Goal: Task Accomplishment & Management: Manage account settings

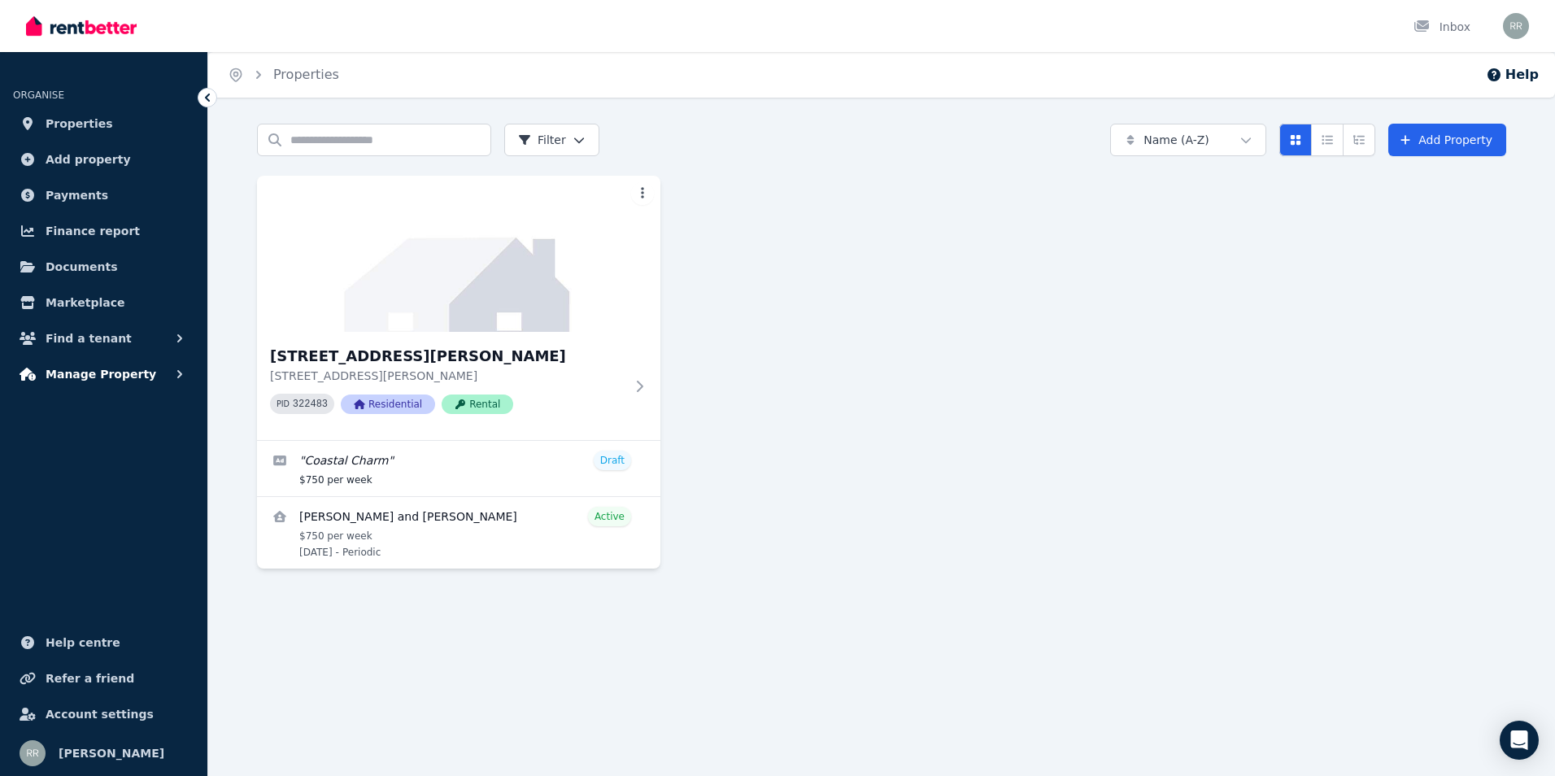
click at [166, 367] on button "Manage Property" at bounding box center [103, 374] width 181 height 33
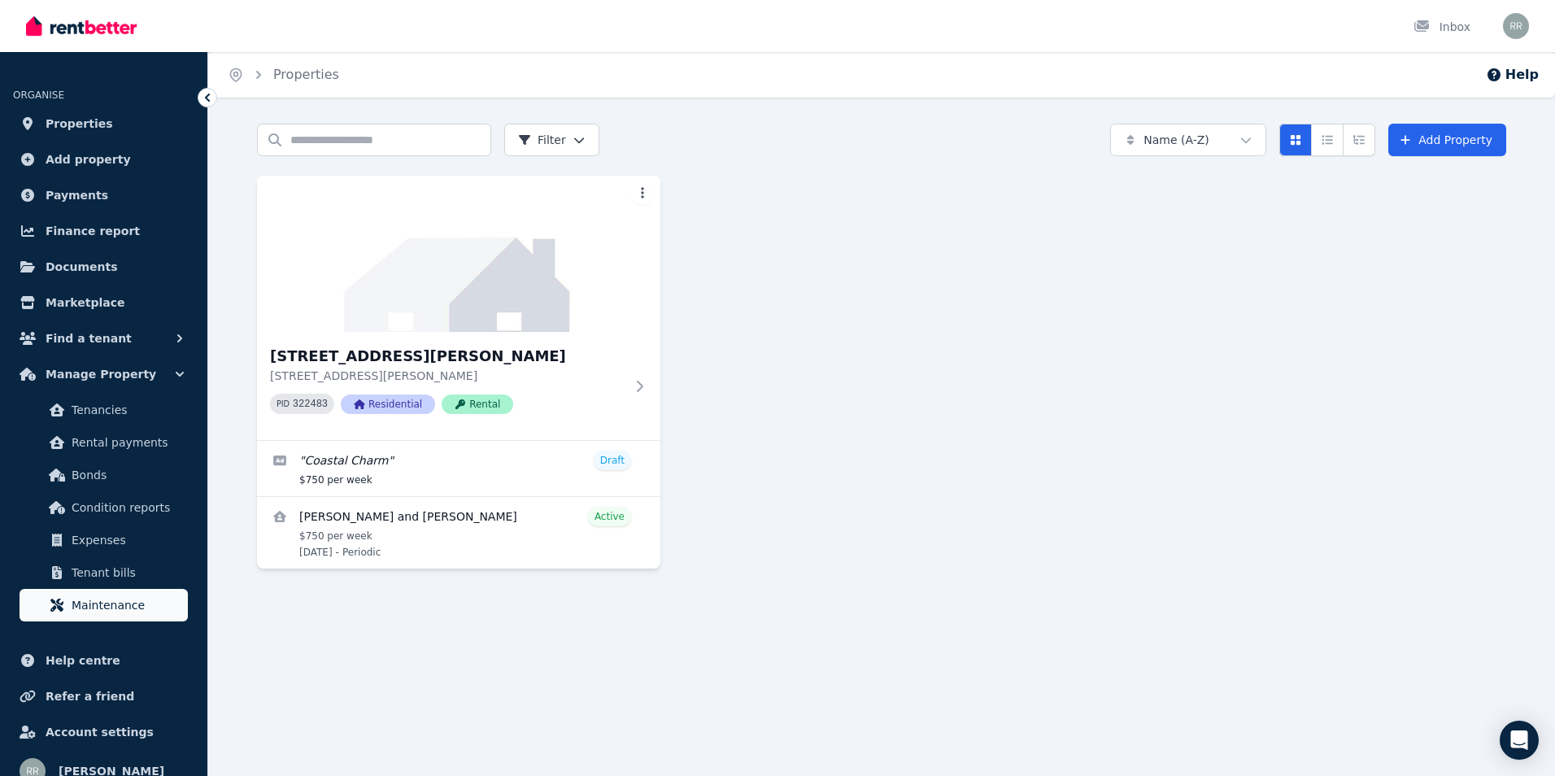
click at [102, 599] on span "Maintenance" at bounding box center [127, 605] width 110 height 20
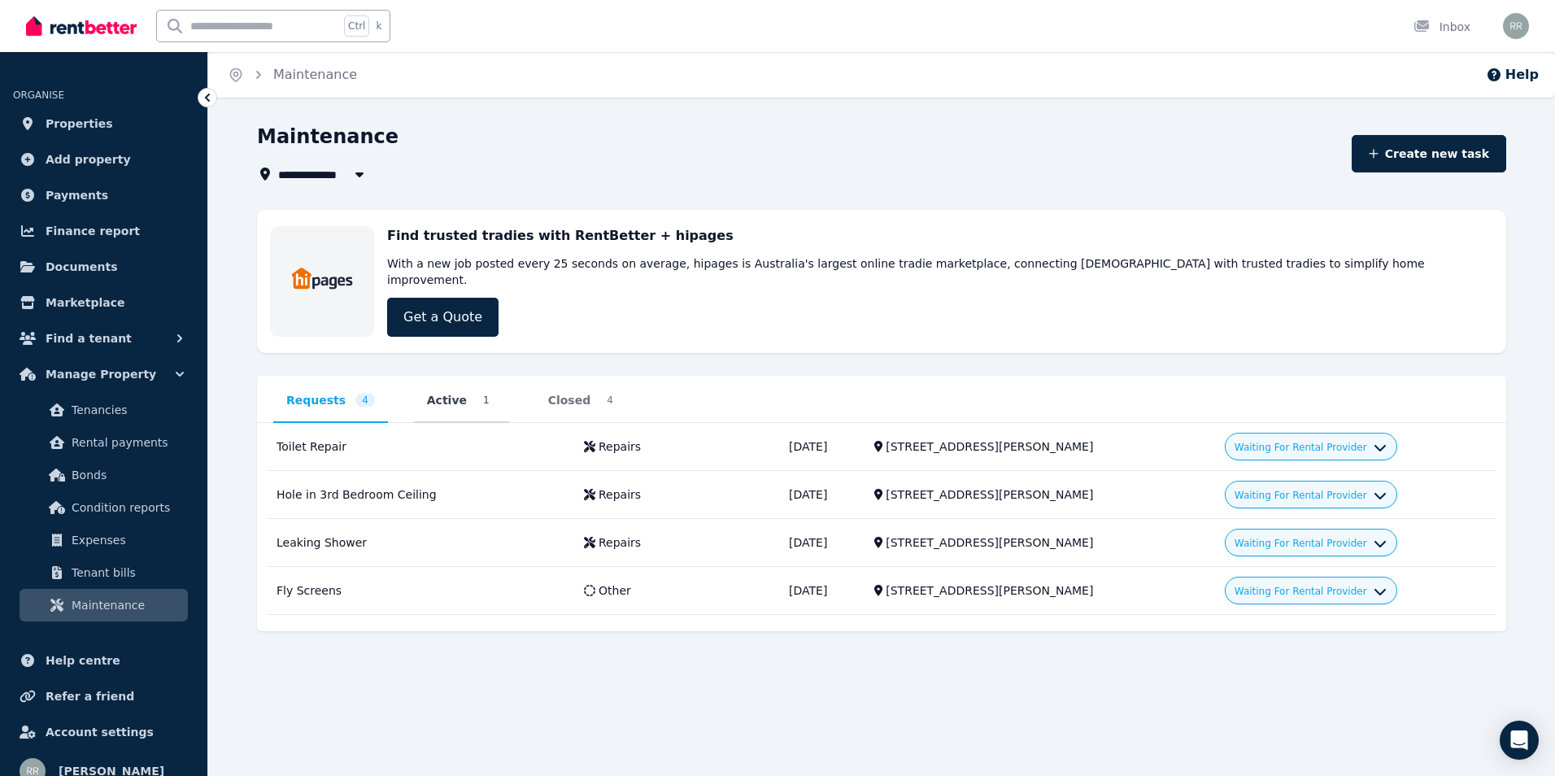
click at [435, 392] on span "Active" at bounding box center [447, 400] width 40 height 16
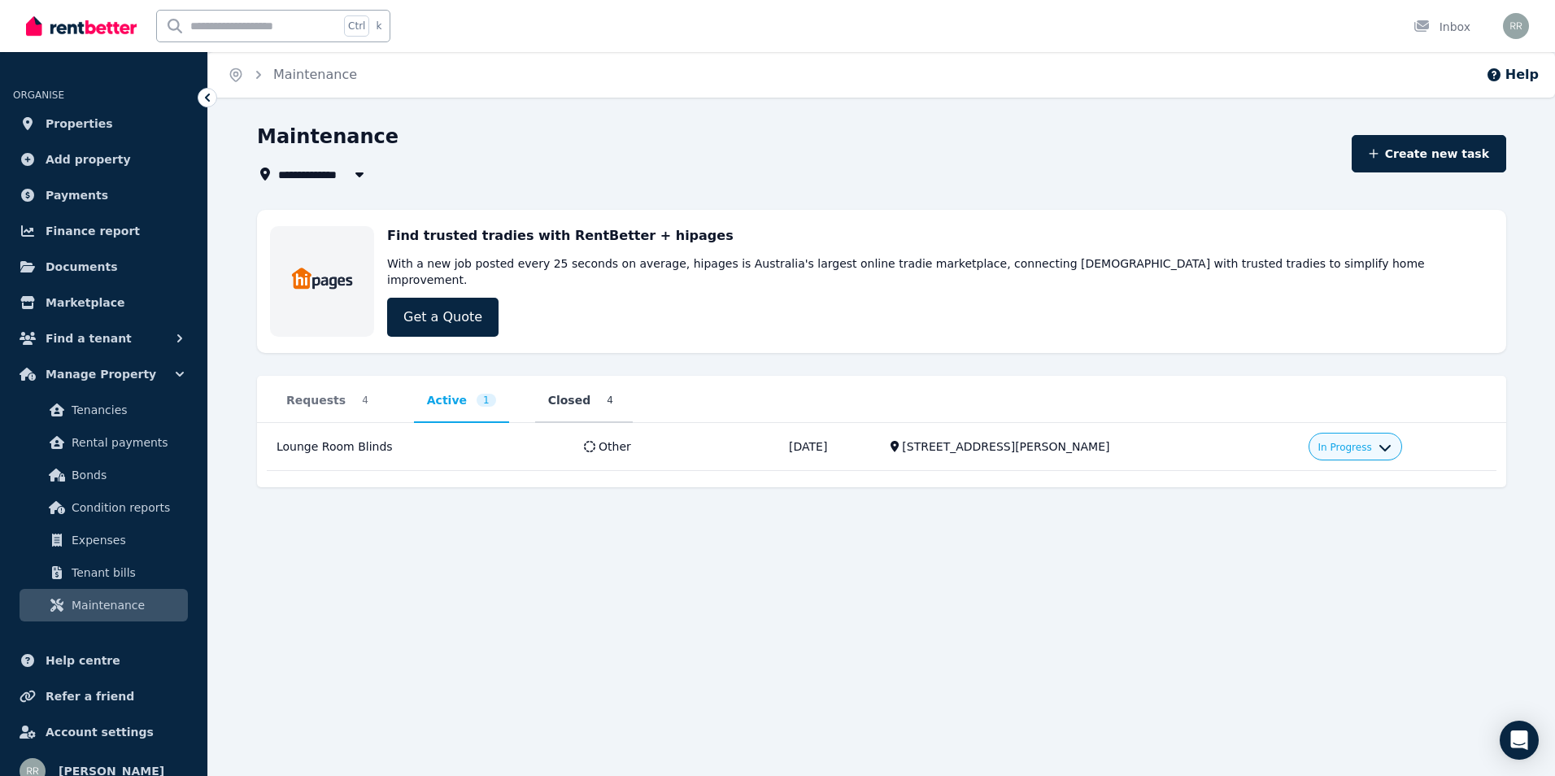
click at [548, 392] on span "Closed" at bounding box center [569, 400] width 43 height 16
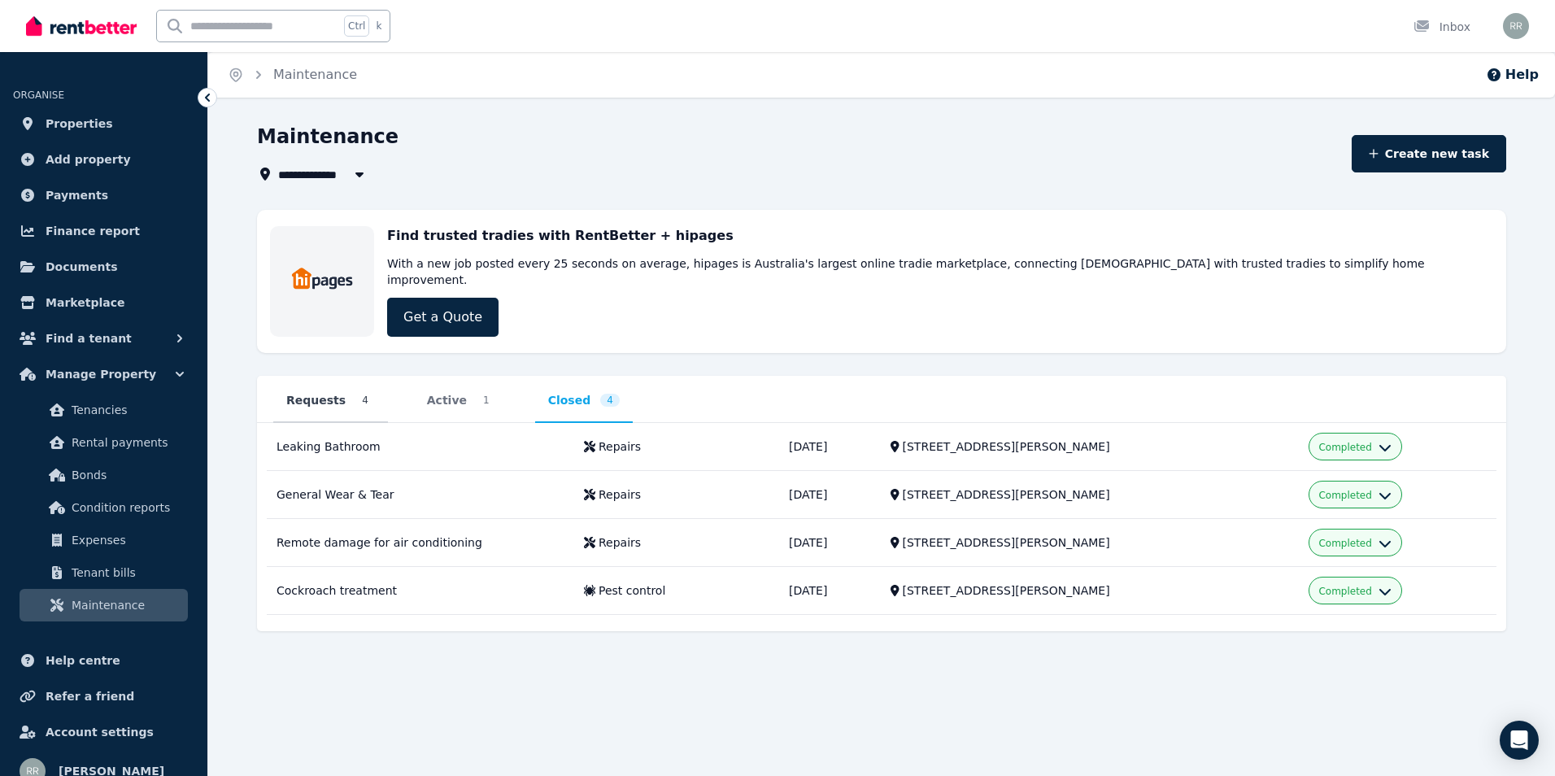
click at [320, 392] on span "Requests" at bounding box center [315, 400] width 59 height 16
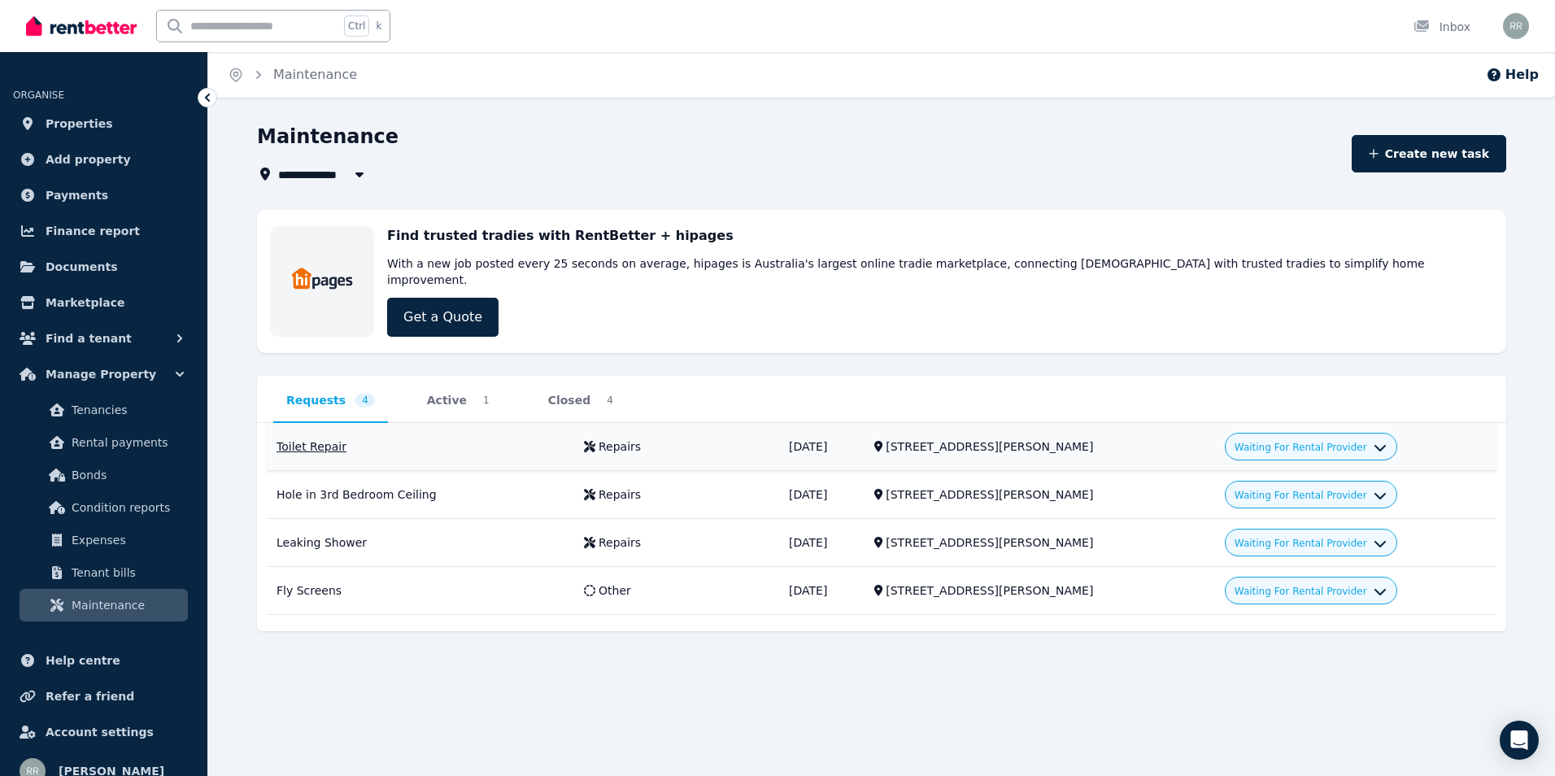
click at [1109, 438] on div "[STREET_ADDRESS][PERSON_NAME]" at bounding box center [1046, 446] width 320 height 16
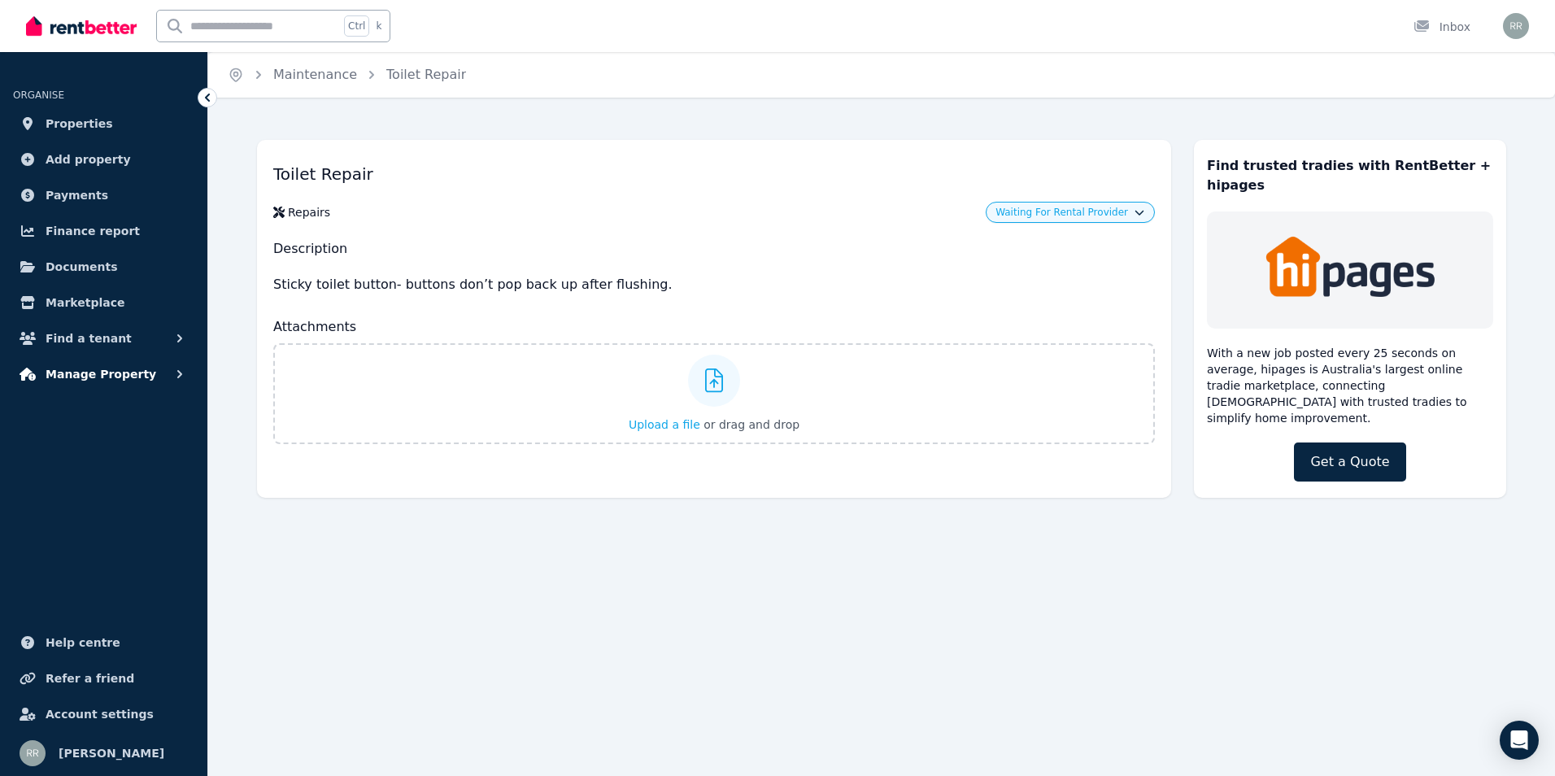
click at [118, 369] on span "Manage Property" at bounding box center [101, 374] width 111 height 20
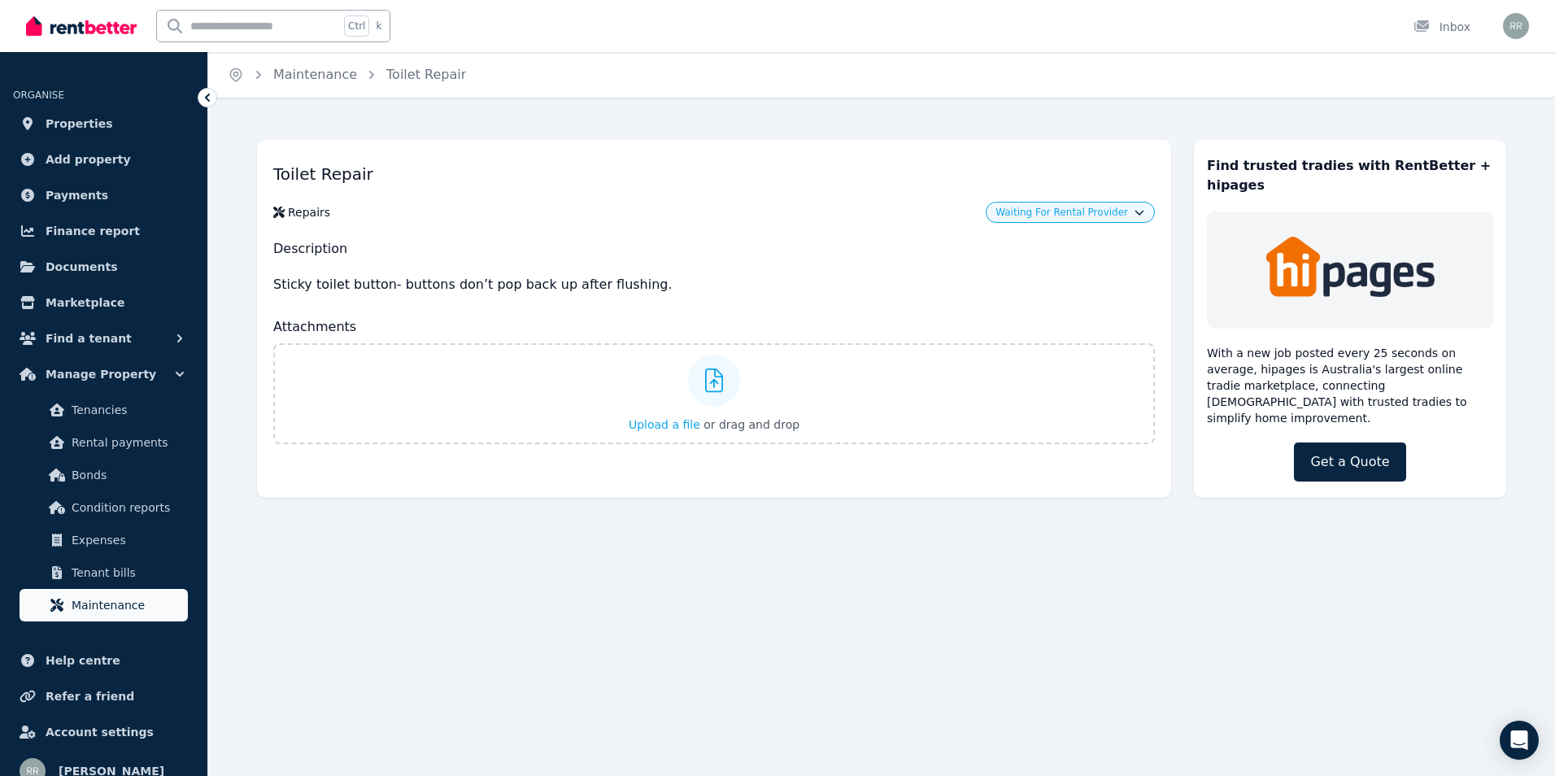
click at [108, 595] on link "Maintenance" at bounding box center [104, 605] width 168 height 33
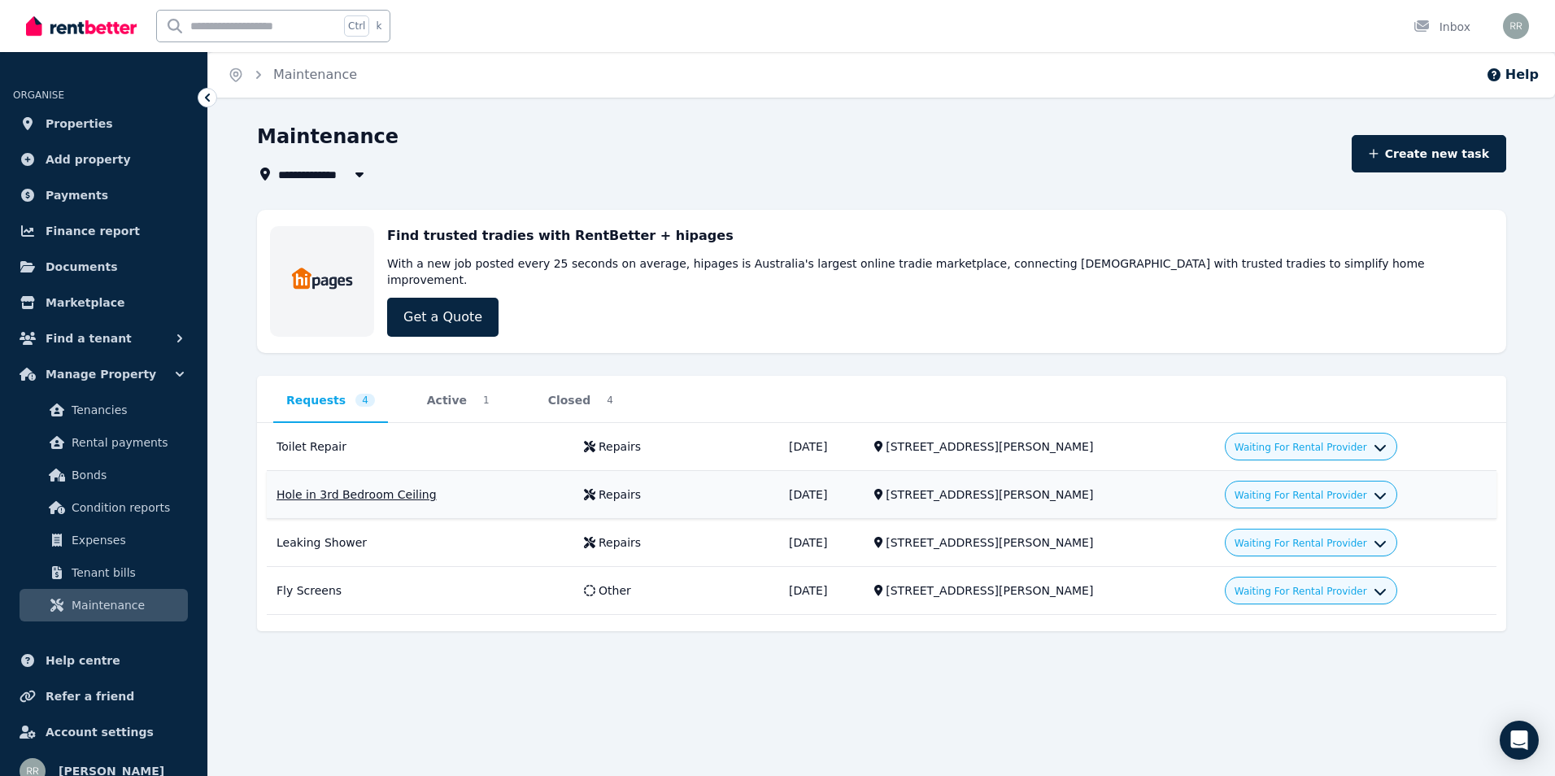
click at [359, 486] on div "Hole in 3rd Bedroom Ceiling" at bounding box center [421, 494] width 288 height 16
